Goal: Navigation & Orientation: Find specific page/section

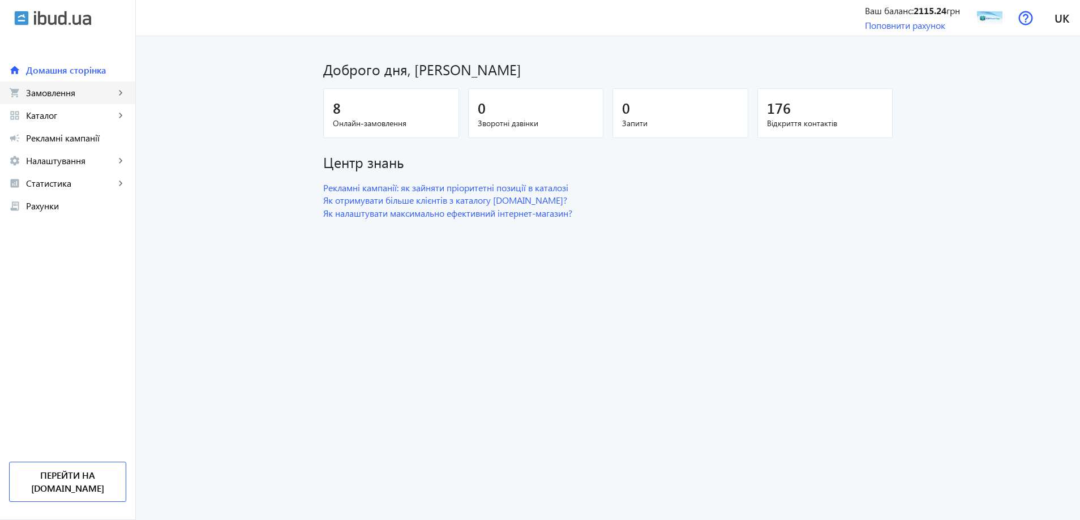
click at [74, 95] on span "Замовлення" at bounding box center [70, 92] width 89 height 11
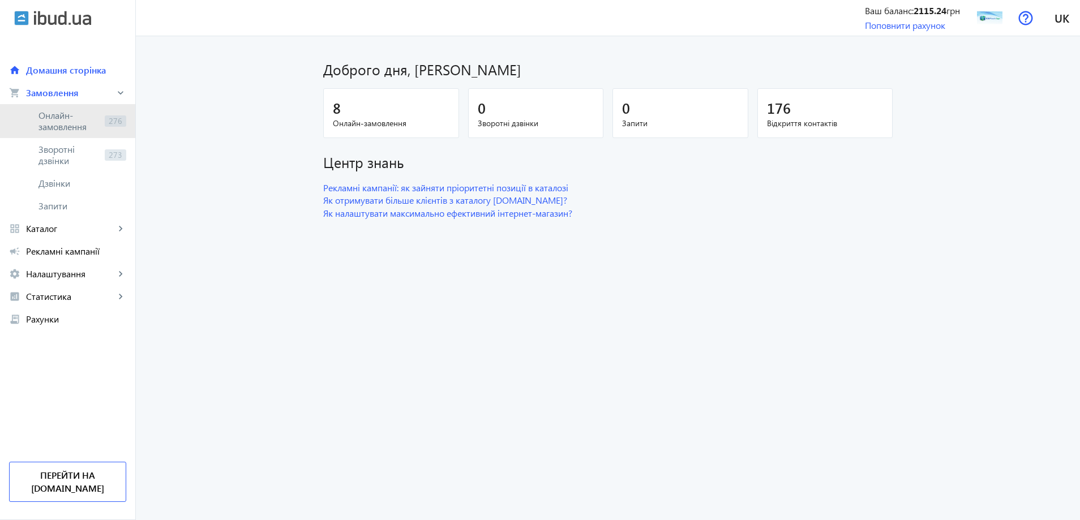
click at [79, 128] on span "Онлайн-замовлення" at bounding box center [69, 121] width 62 height 23
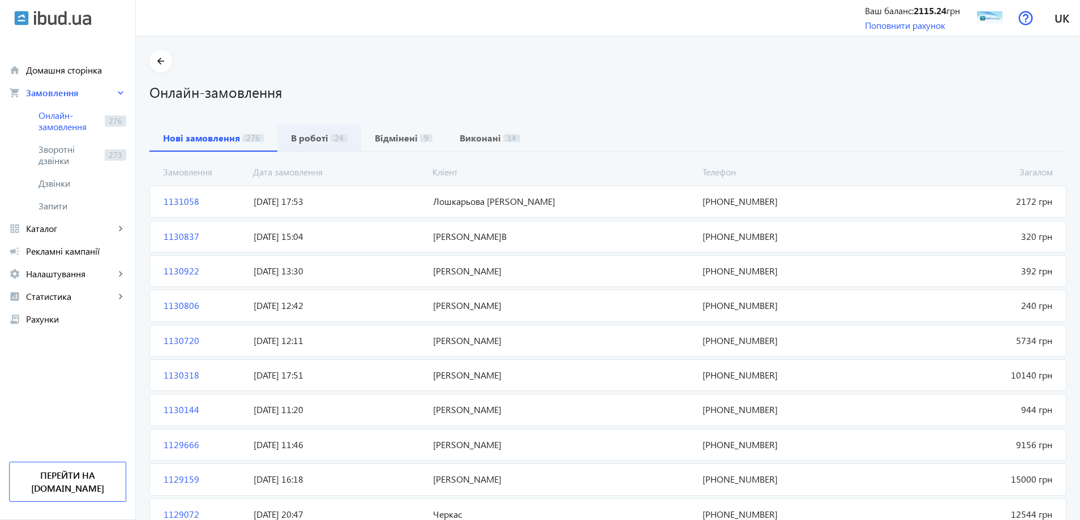
click at [306, 139] on b "В роботі" at bounding box center [309, 138] width 37 height 9
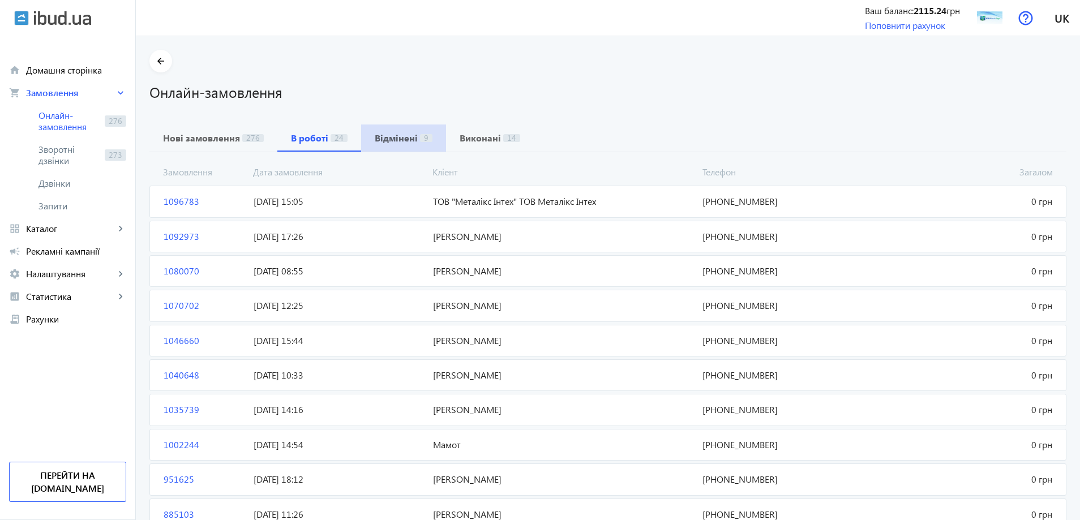
click at [420, 139] on span "9" at bounding box center [426, 138] width 12 height 8
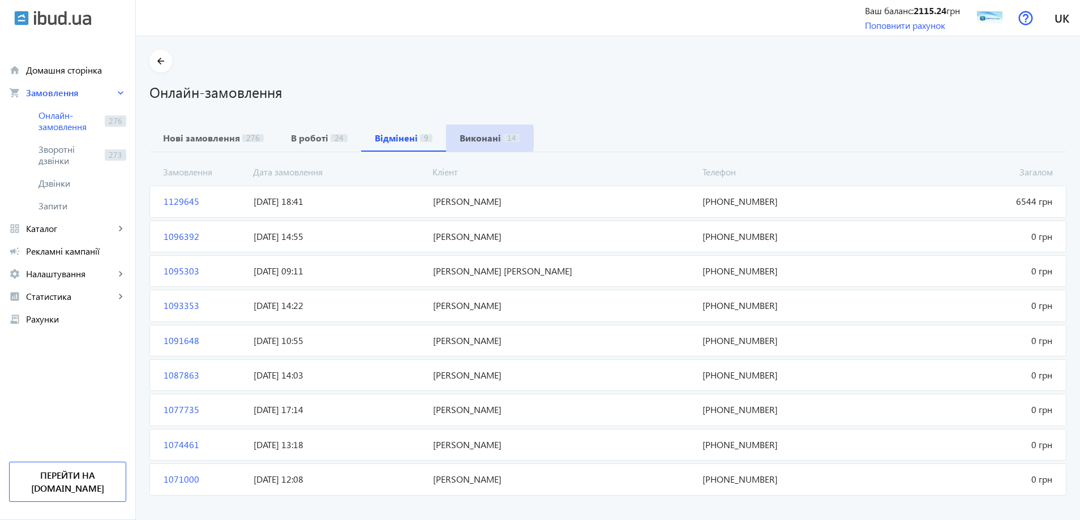
click at [464, 138] on b "Виконані" at bounding box center [480, 138] width 41 height 9
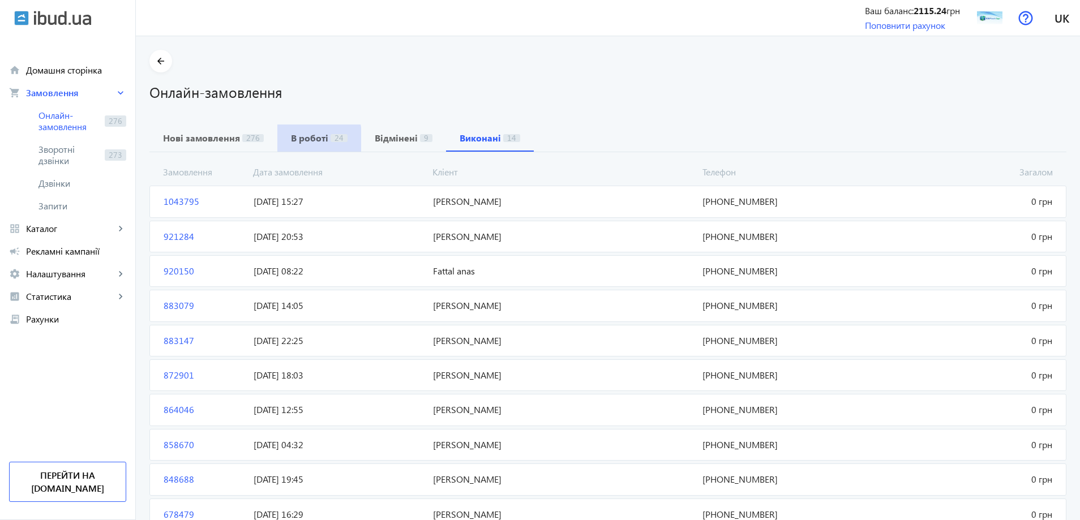
click at [291, 140] on b "В роботі" at bounding box center [309, 138] width 37 height 9
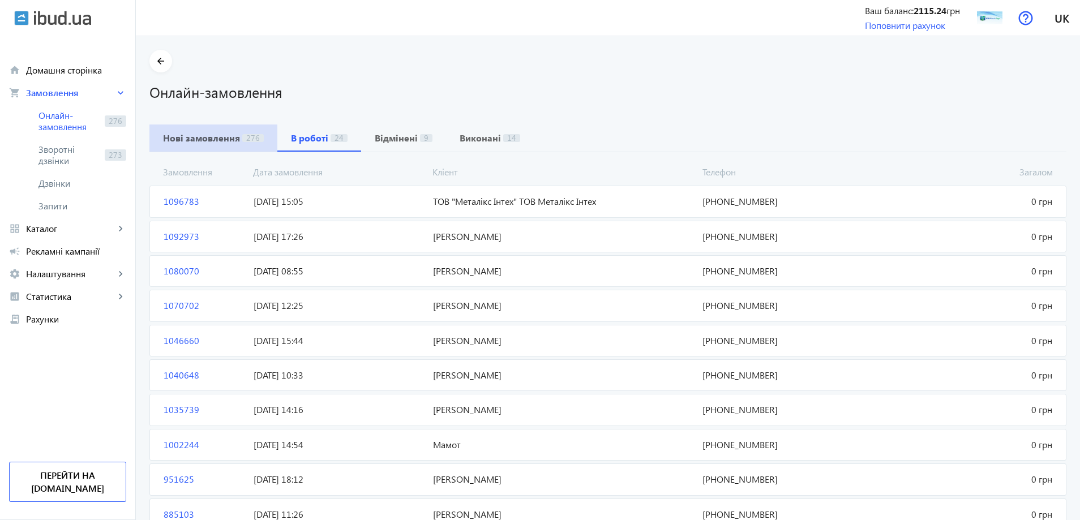
click at [210, 134] on b "Нові замовлення" at bounding box center [201, 138] width 77 height 9
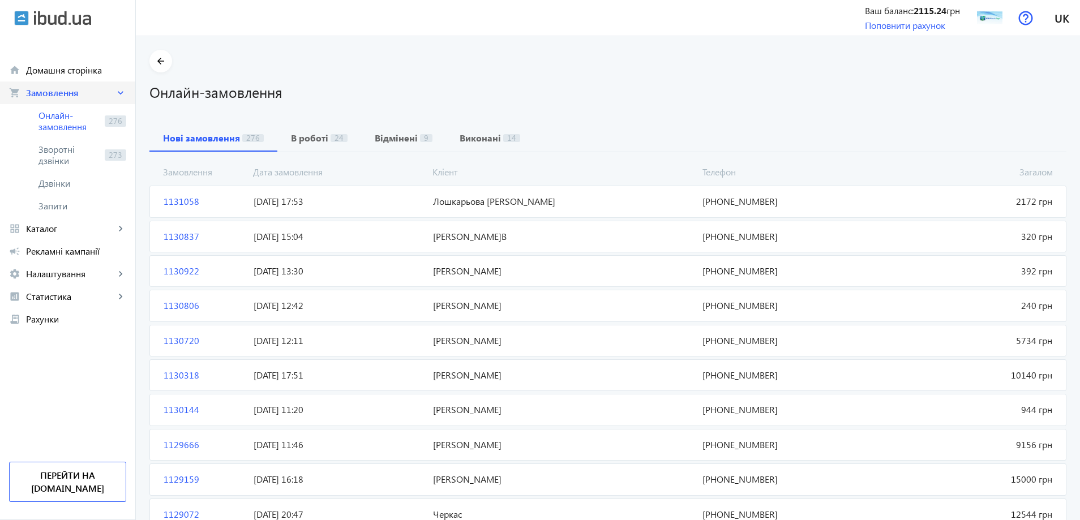
click at [71, 82] on link "shopping_cart Замовлення keyboard_arrow_right" at bounding box center [67, 93] width 135 height 23
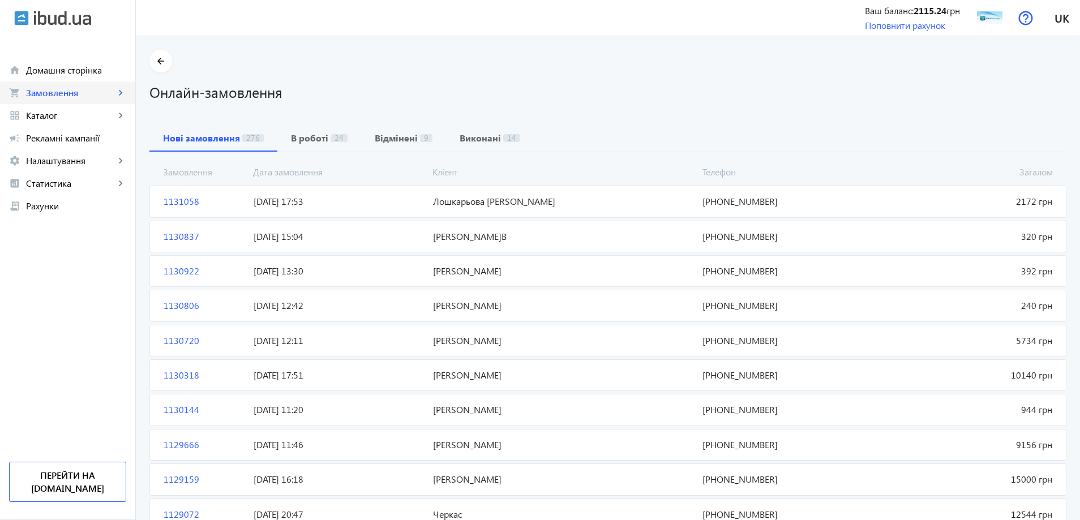
click at [71, 82] on link "shopping_cart Замовлення keyboard_arrow_right" at bounding box center [67, 93] width 135 height 23
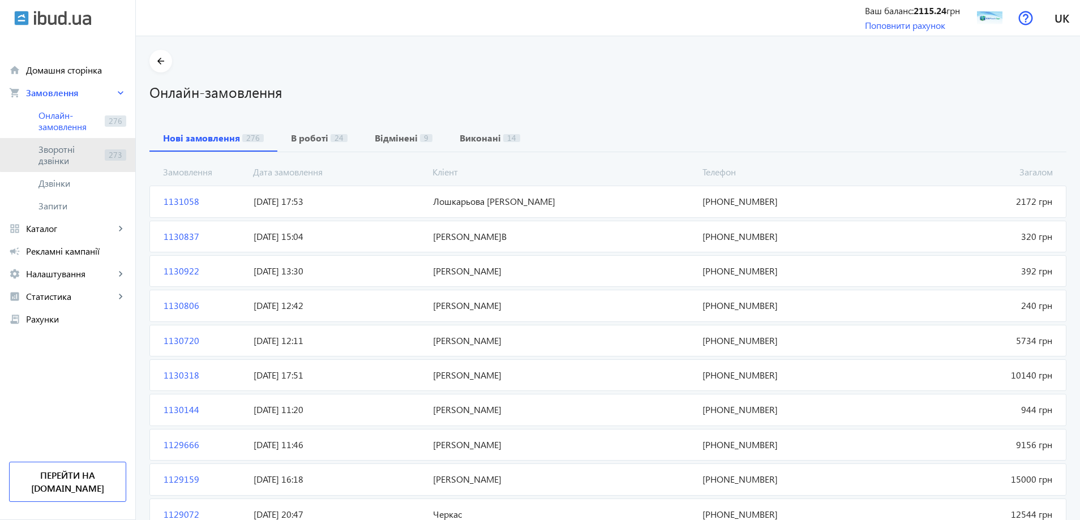
click at [73, 144] on span "Зворотні дзвінки" at bounding box center [69, 155] width 62 height 23
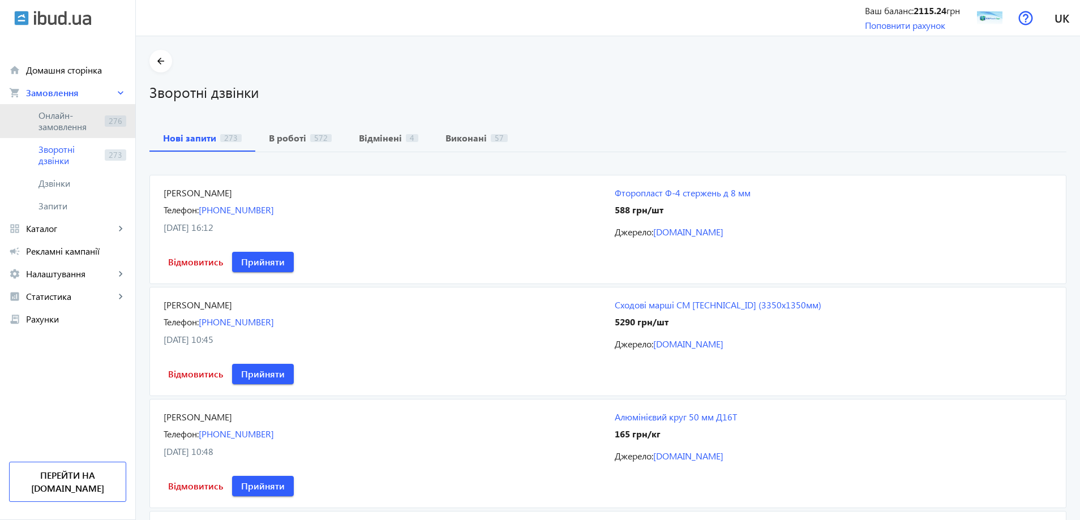
click at [89, 115] on span "Онлайн-замовлення" at bounding box center [69, 121] width 62 height 23
